Goal: Find specific page/section: Find specific page/section

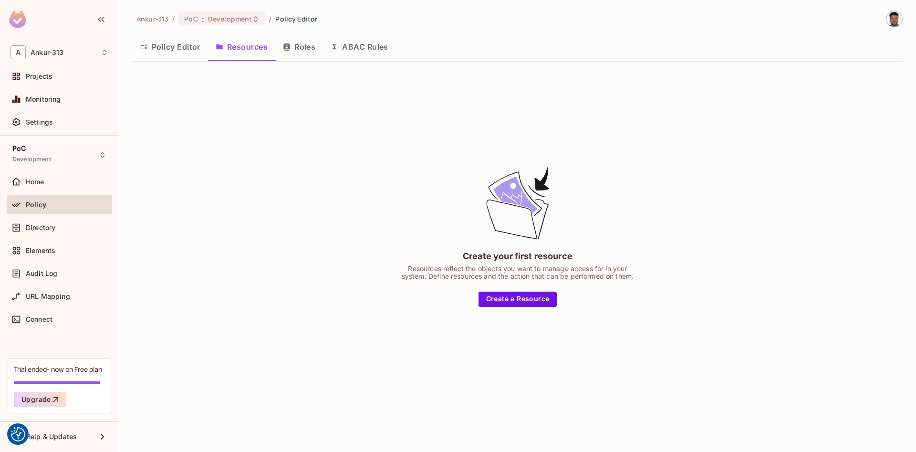
click at [178, 46] on button "Policy Editor" at bounding box center [170, 47] width 75 height 24
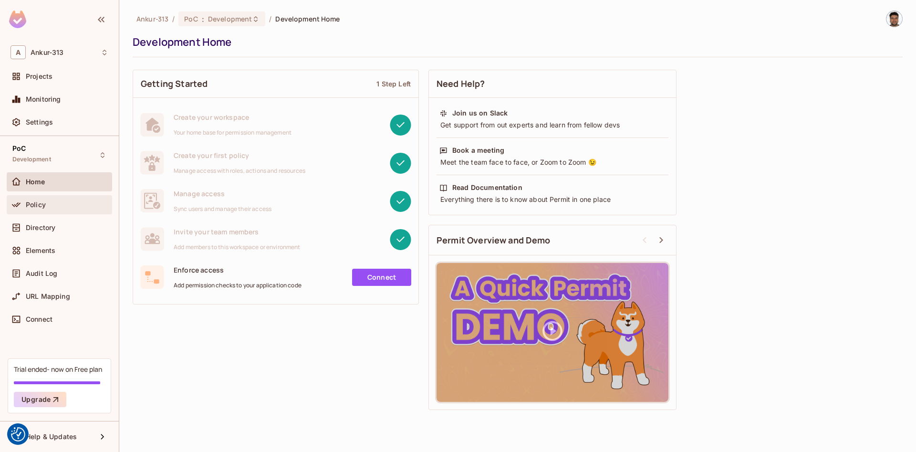
click at [48, 208] on div "Policy" at bounding box center [59, 204] width 98 height 11
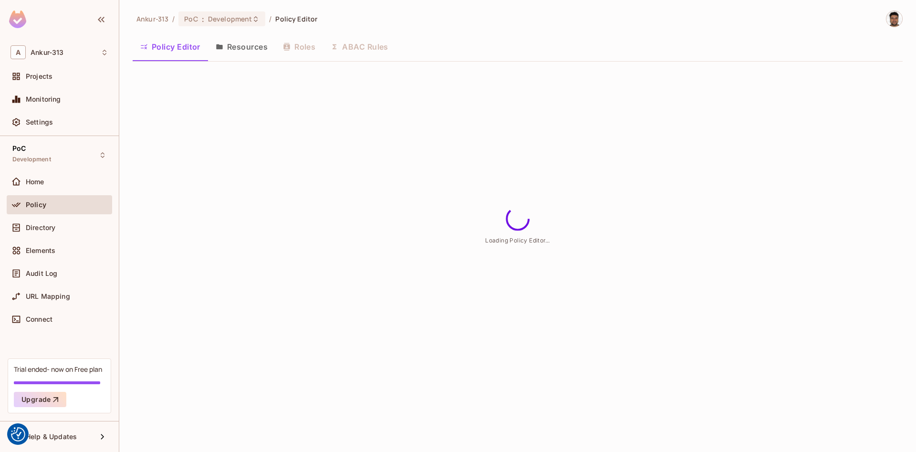
click at [241, 42] on button "Resources" at bounding box center [241, 47] width 67 height 24
